Goal: Navigation & Orientation: Find specific page/section

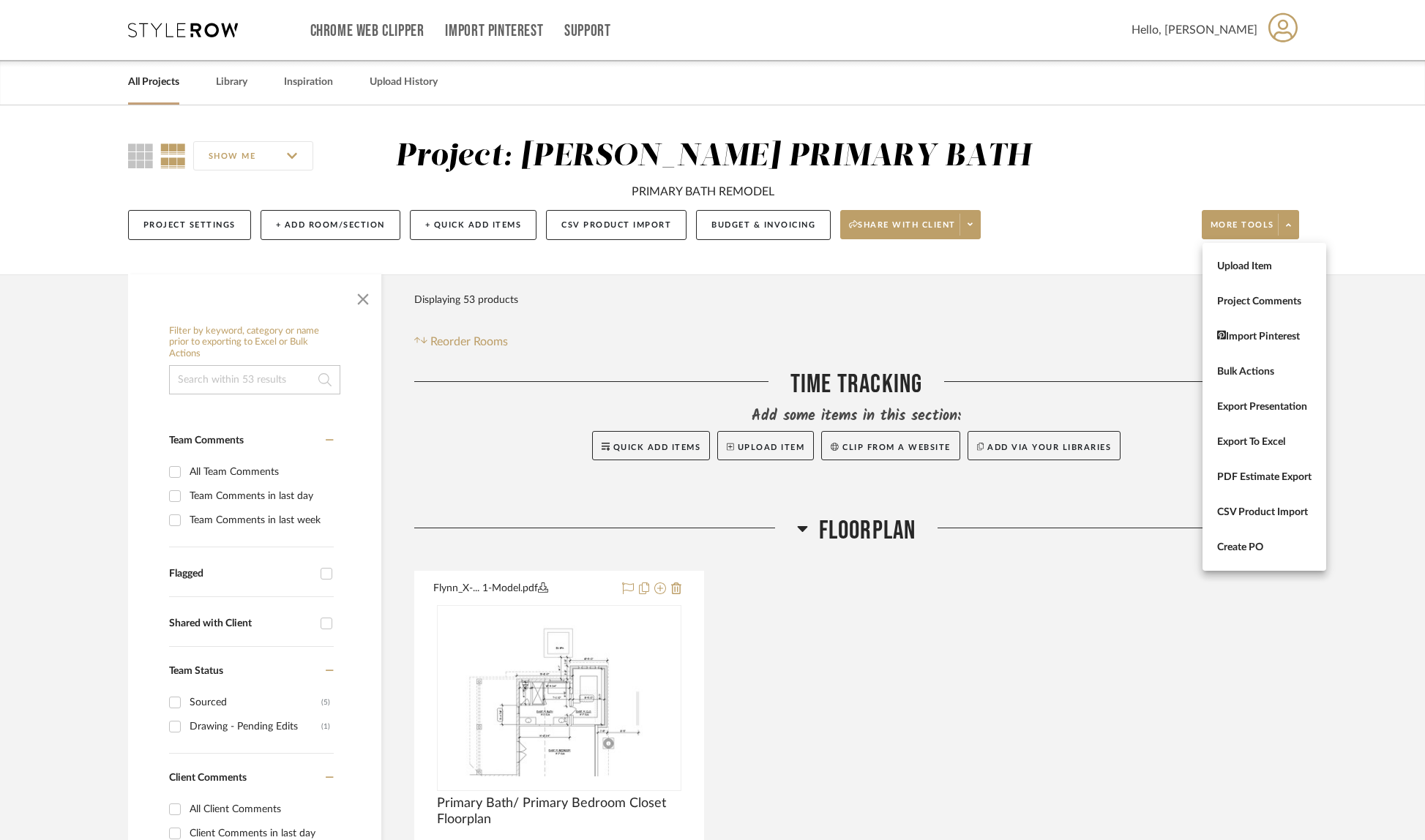
click at [165, 82] on div at bounding box center [712, 420] width 1425 height 840
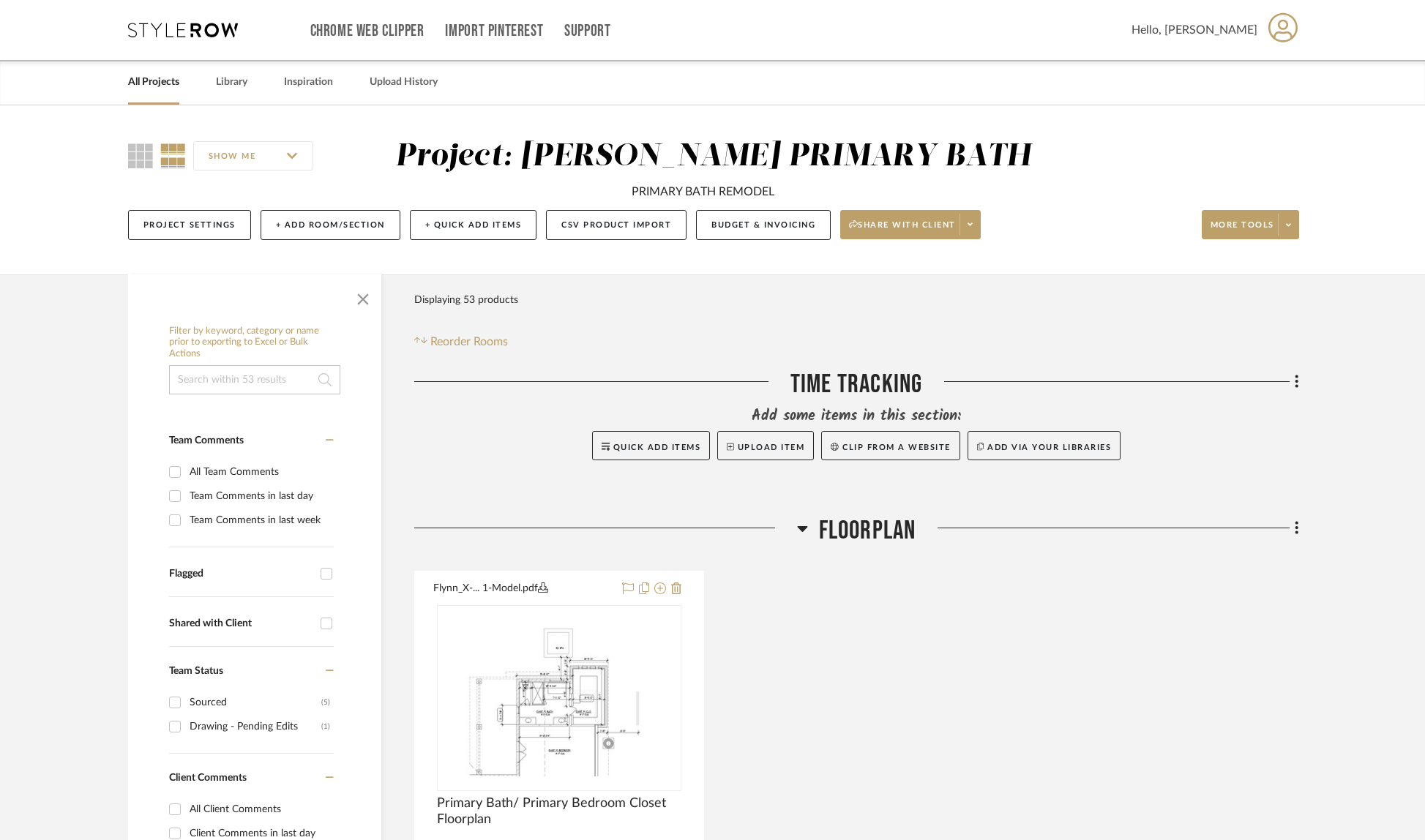
click at [159, 84] on link "All Projects" at bounding box center [154, 82] width 51 height 20
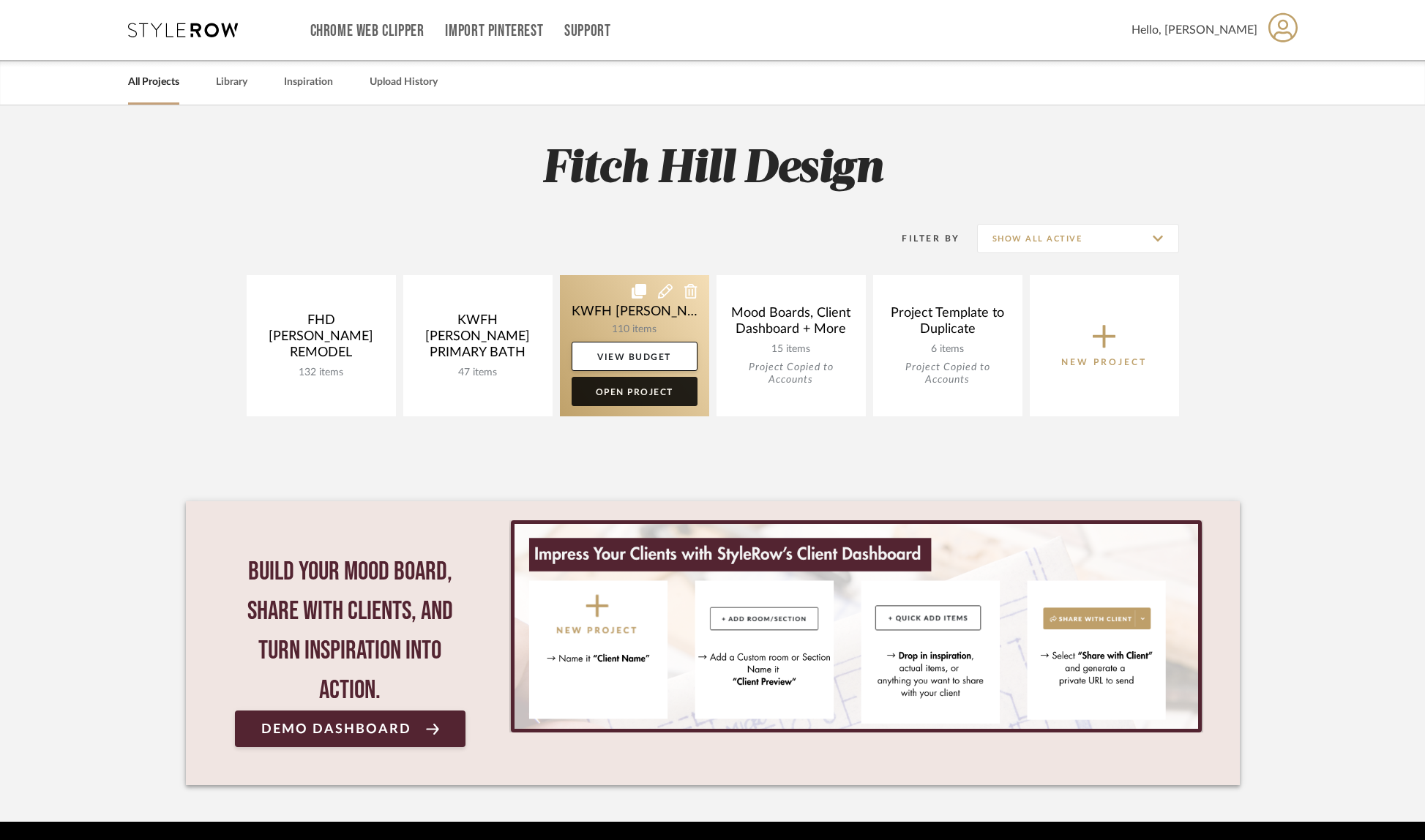
click at [613, 387] on link "Open Project" at bounding box center [634, 392] width 126 height 30
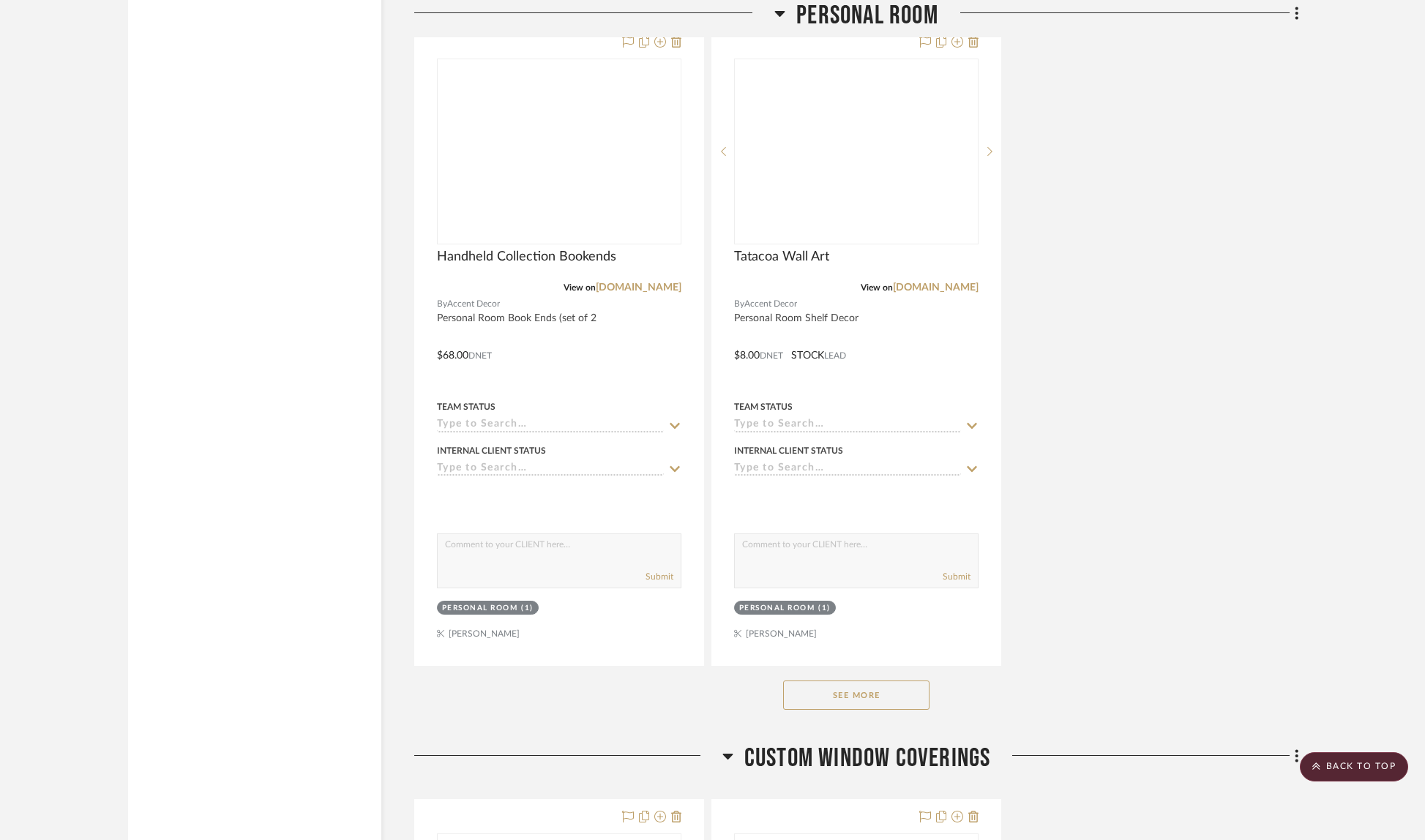
scroll to position [8650, 0]
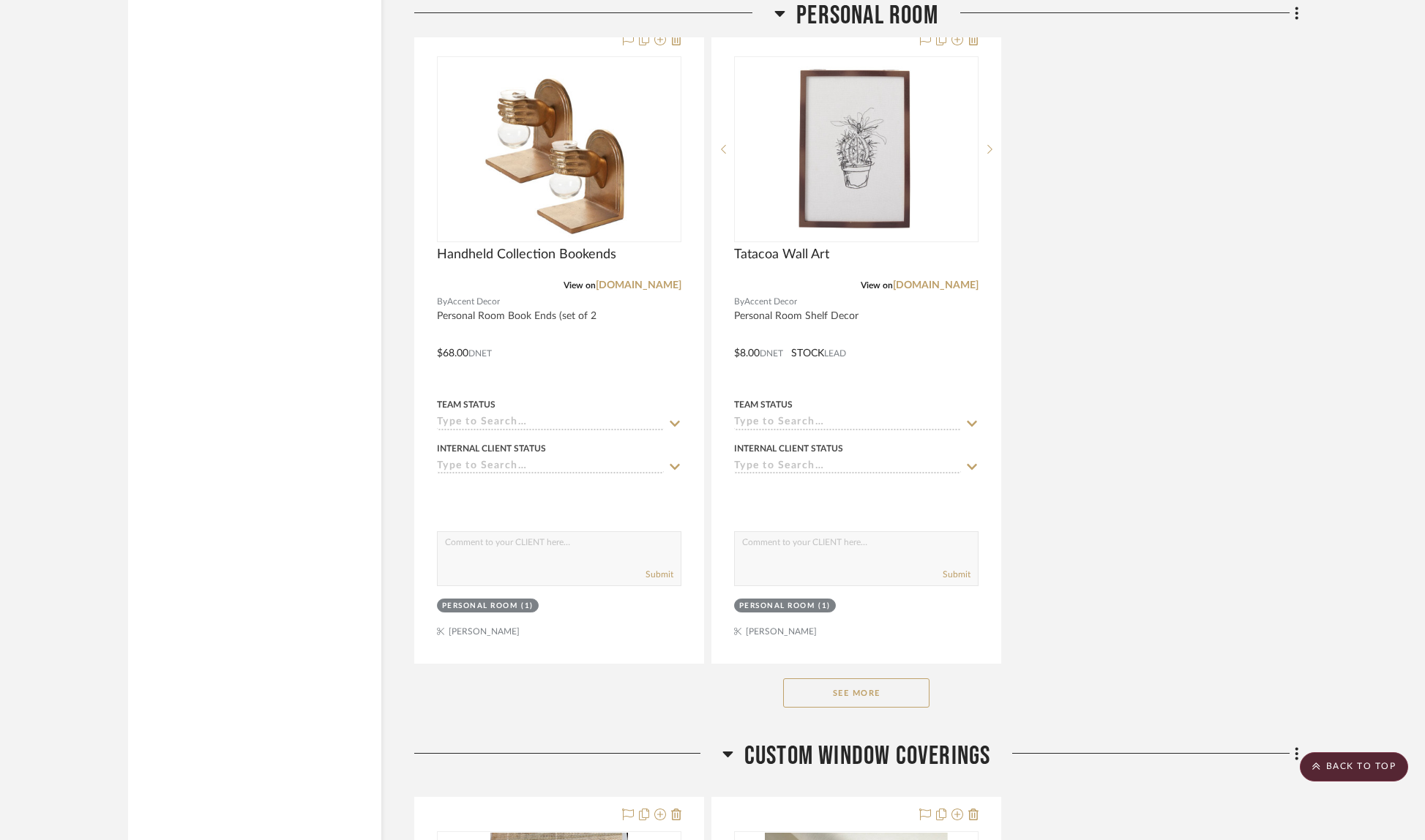
click at [881, 678] on button "See More" at bounding box center [856, 693] width 146 height 30
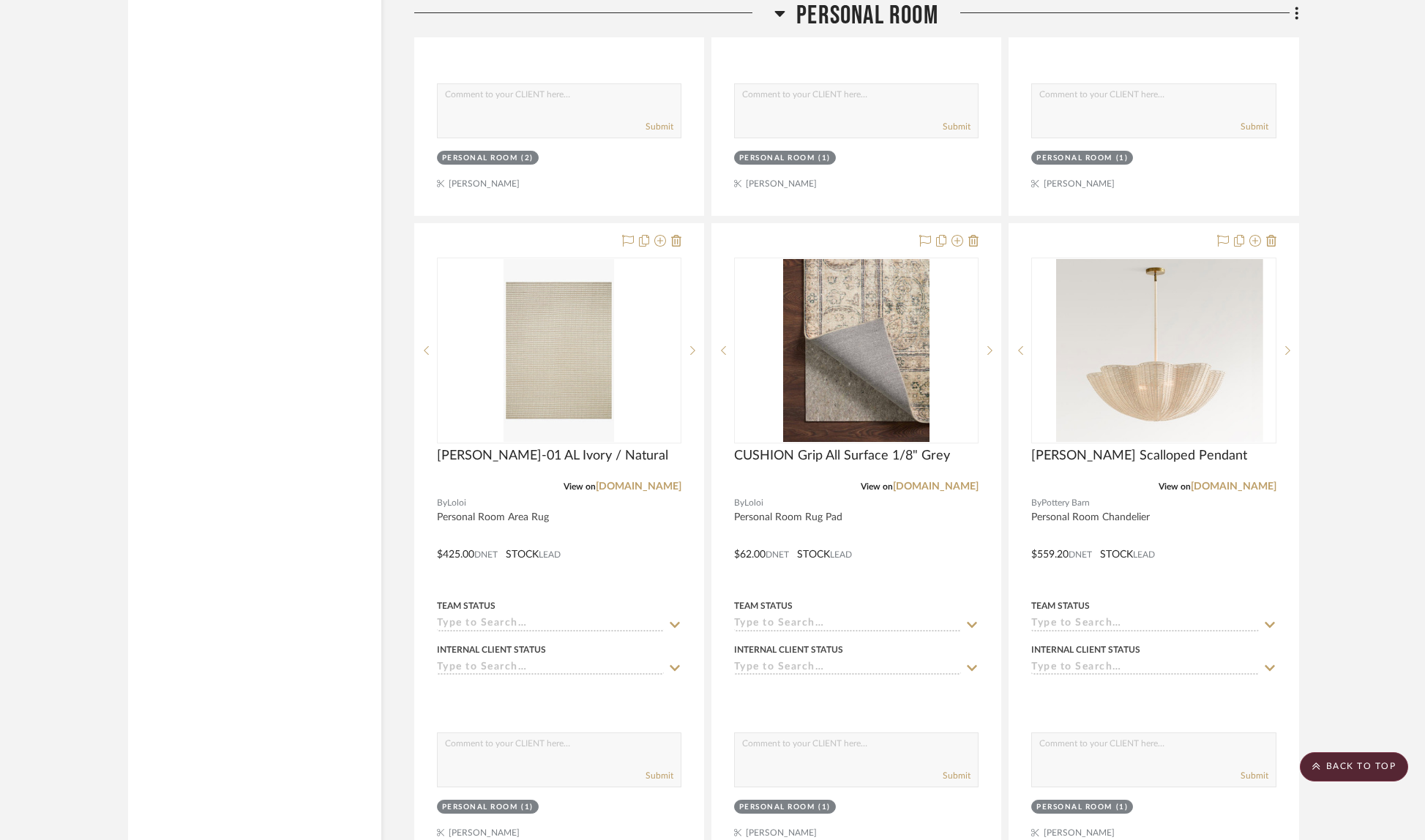
scroll to position [11123, 0]
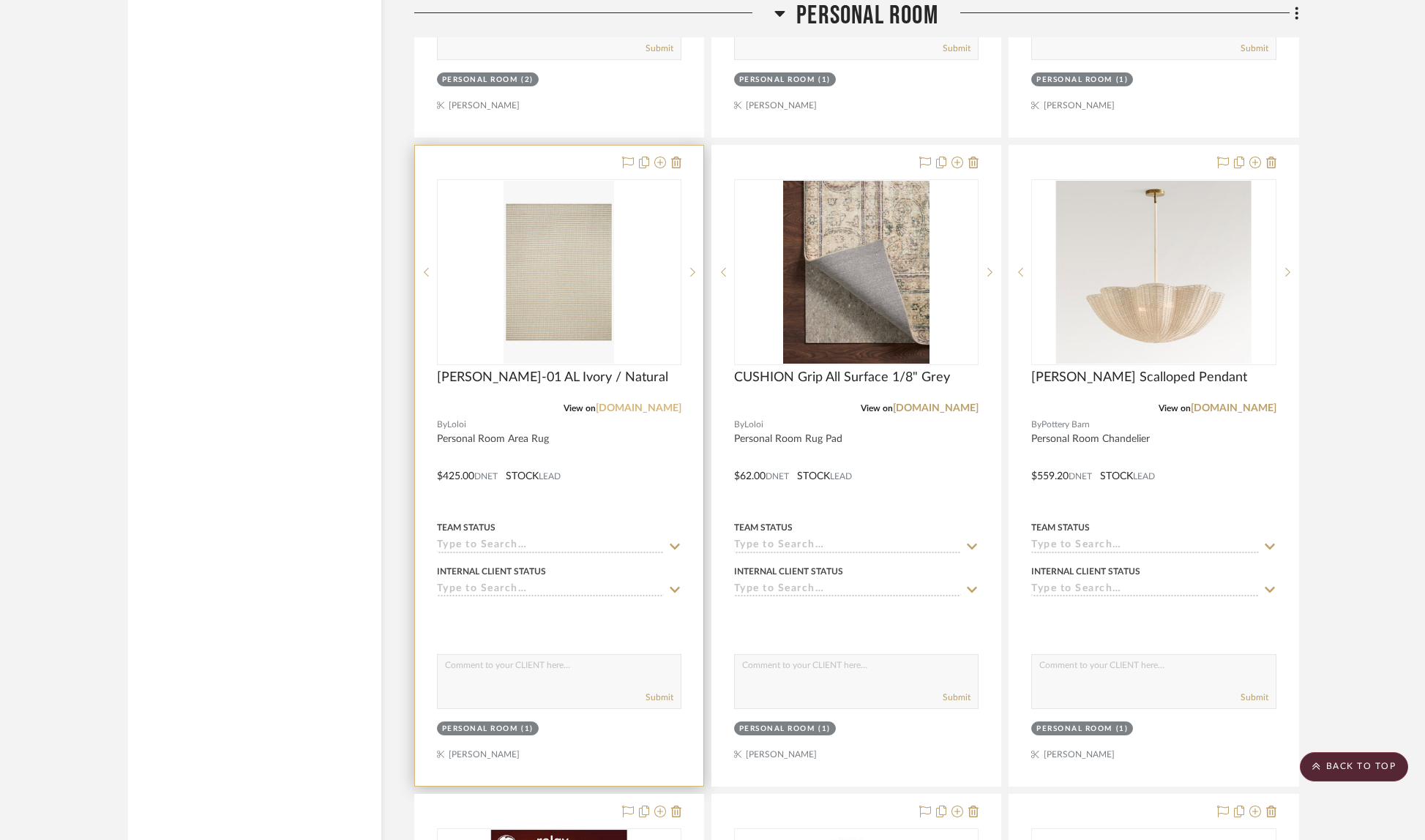
click at [633, 403] on link "[DOMAIN_NAME]" at bounding box center [638, 408] width 85 height 10
